Goal: Navigation & Orientation: Find specific page/section

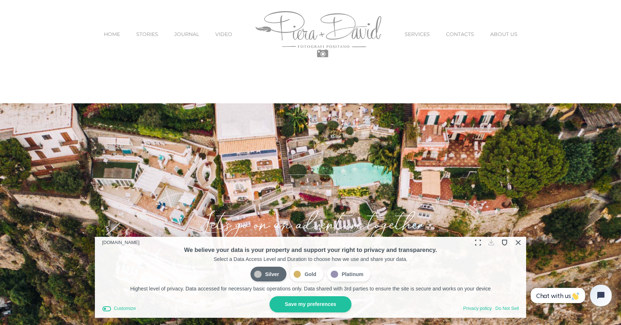
click at [520, 239] on button "Close Cookie Compliance" at bounding box center [517, 242] width 11 height 11
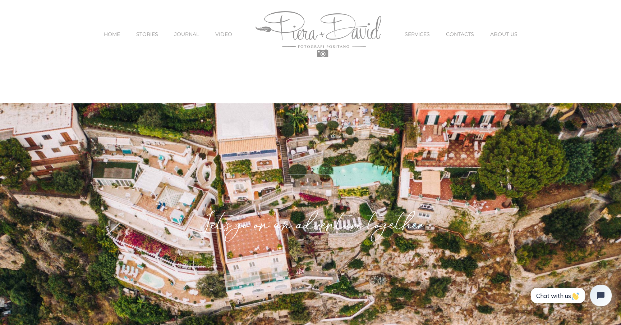
click at [416, 36] on span "SERVICES" at bounding box center [417, 34] width 25 height 5
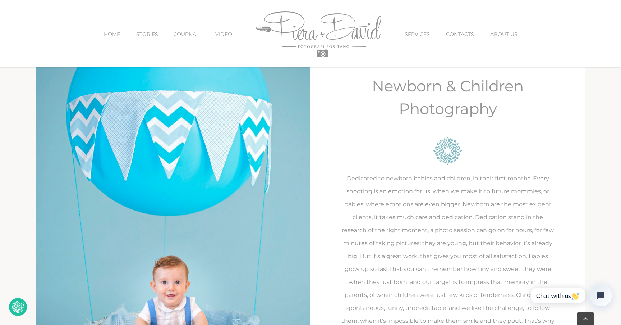
scroll to position [1601, 0]
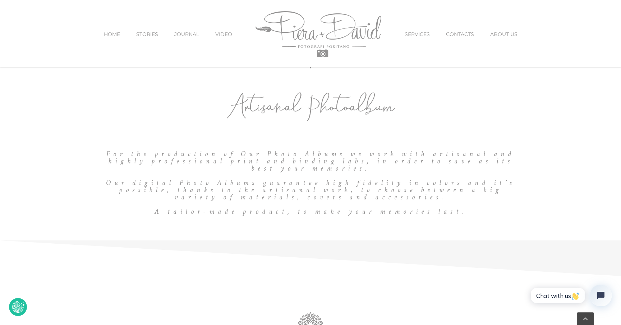
scroll to position [362, 0]
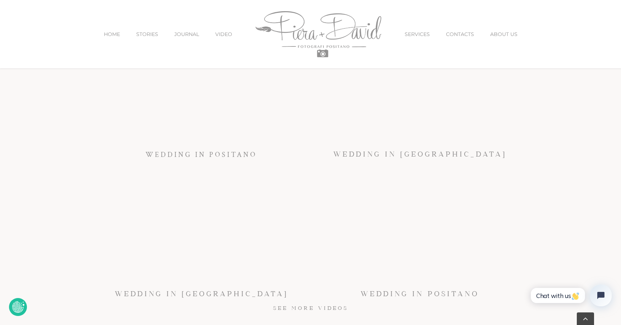
scroll to position [4530, 0]
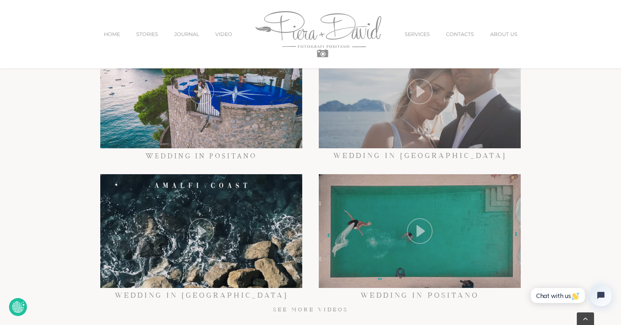
click at [424, 35] on span "SERVICES" at bounding box center [417, 34] width 25 height 5
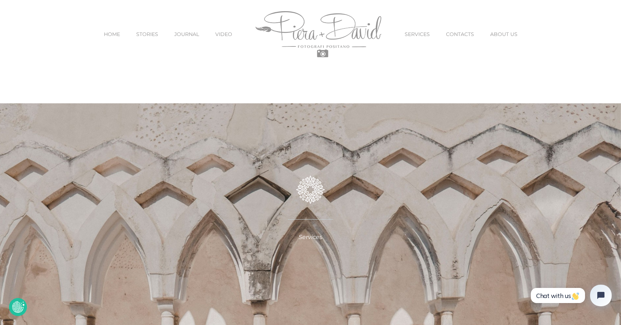
click at [115, 36] on span "HOME" at bounding box center [112, 34] width 16 height 5
